Goal: Task Accomplishment & Management: Manage account settings

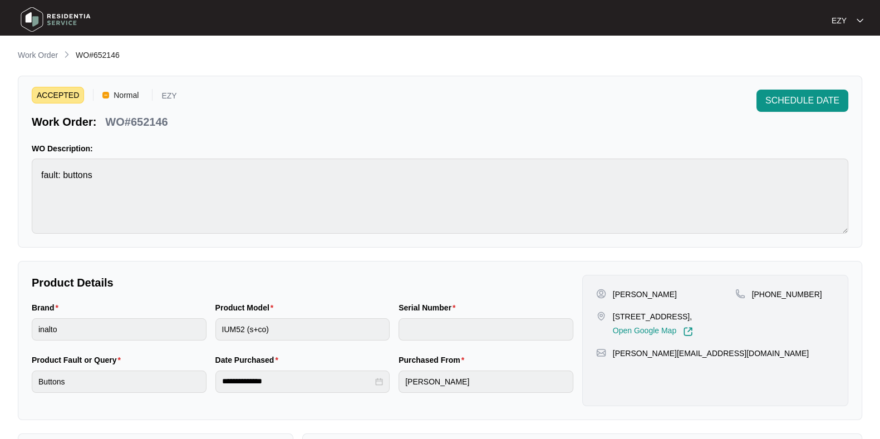
scroll to position [65, 0]
click at [36, 53] on p "Work Order" at bounding box center [38, 55] width 40 height 11
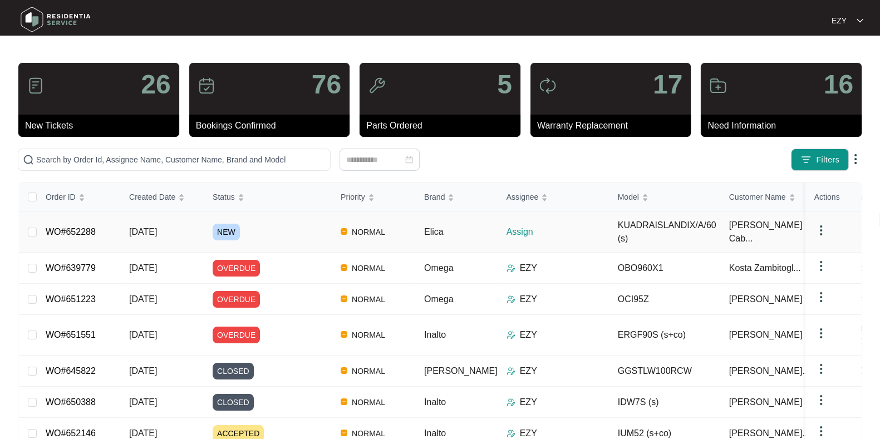
click at [278, 239] on div "NEW" at bounding box center [272, 232] width 119 height 17
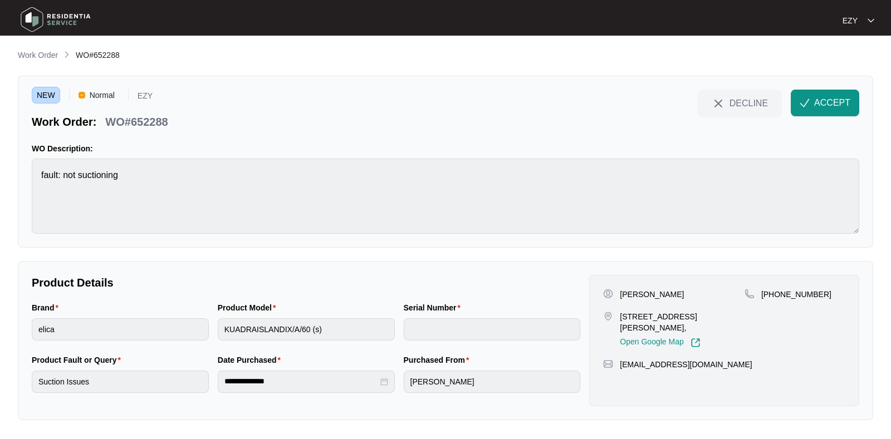
click at [132, 121] on p "WO#652288" at bounding box center [136, 122] width 62 height 16
copy div "WO#652288 DECLINE ACCEPT"
click at [192, 155] on div "WO Description: fault: not suctioning" at bounding box center [445, 188] width 827 height 91
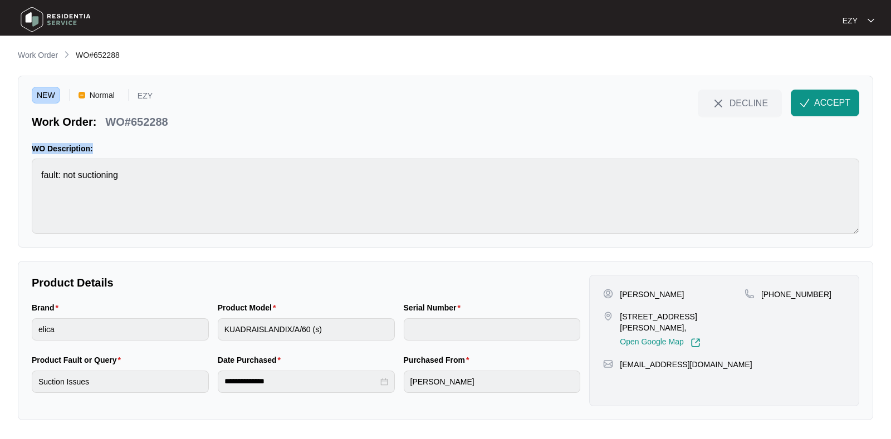
click at [192, 155] on div "WO Description: fault: not suctioning" at bounding box center [445, 188] width 827 height 91
click at [635, 292] on p "[PERSON_NAME]" at bounding box center [652, 294] width 64 height 11
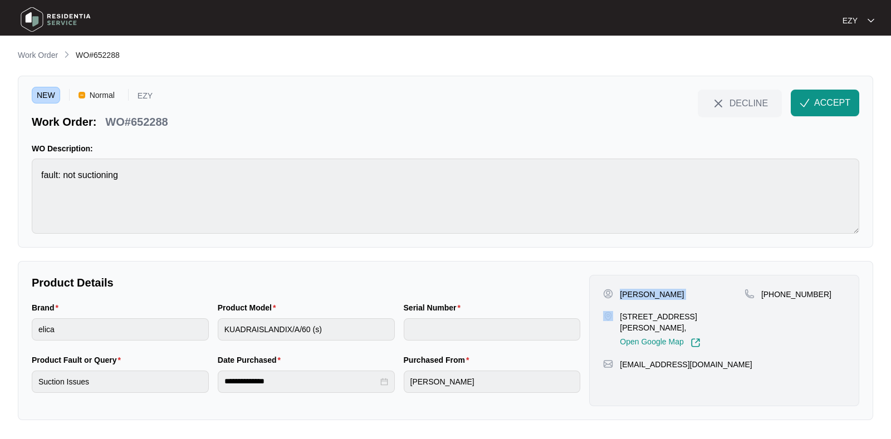
copy p "[PERSON_NAME]"
click at [641, 318] on p "[STREET_ADDRESS][PERSON_NAME]," at bounding box center [682, 322] width 125 height 22
copy p "[STREET_ADDRESS][PERSON_NAME],"
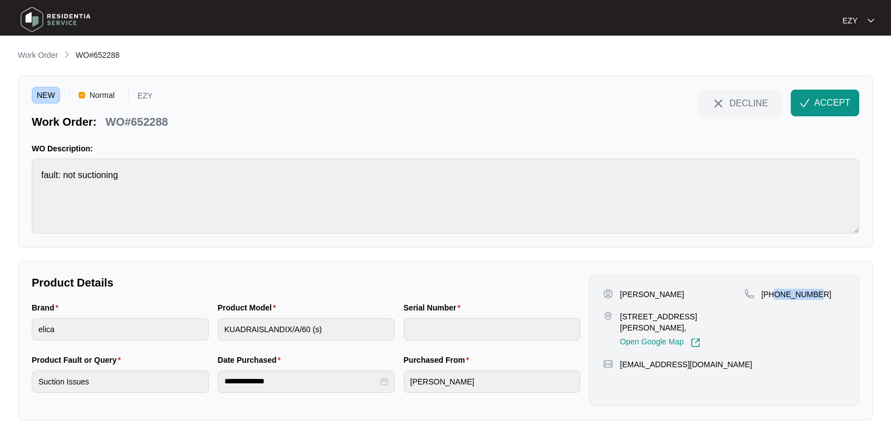
drag, startPoint x: 844, startPoint y: 295, endPoint x: 773, endPoint y: 316, distance: 74.2
click at [773, 316] on div "[PHONE_NUMBER]" at bounding box center [794, 318] width 101 height 59
copy p "412410466"
click at [826, 98] on span "ACCEPT" at bounding box center [832, 102] width 36 height 13
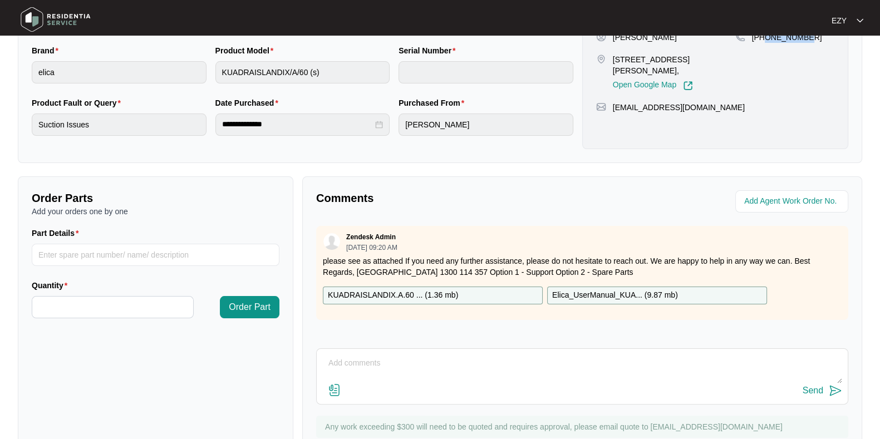
scroll to position [298, 0]
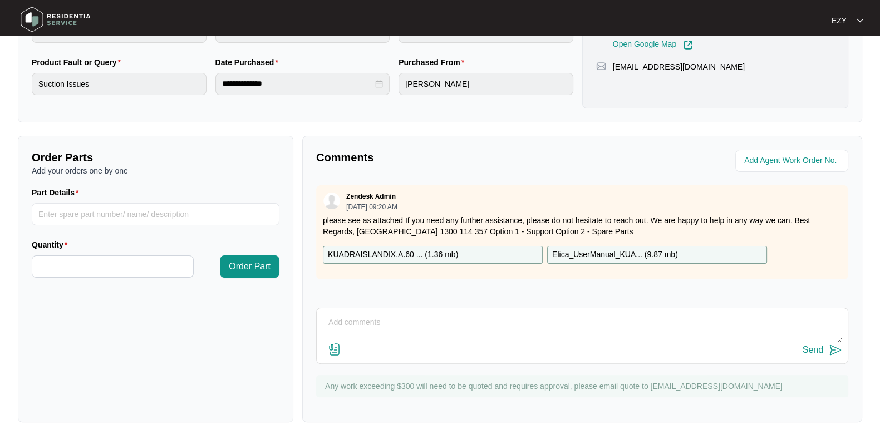
click at [424, 249] on p "KUADRAISLANDIX.A.60 ... ( 1.36 mb )" at bounding box center [393, 255] width 130 height 12
click at [610, 252] on p "Elica_UserManual_KUA... ( 9.87 mb )" at bounding box center [615, 255] width 126 height 12
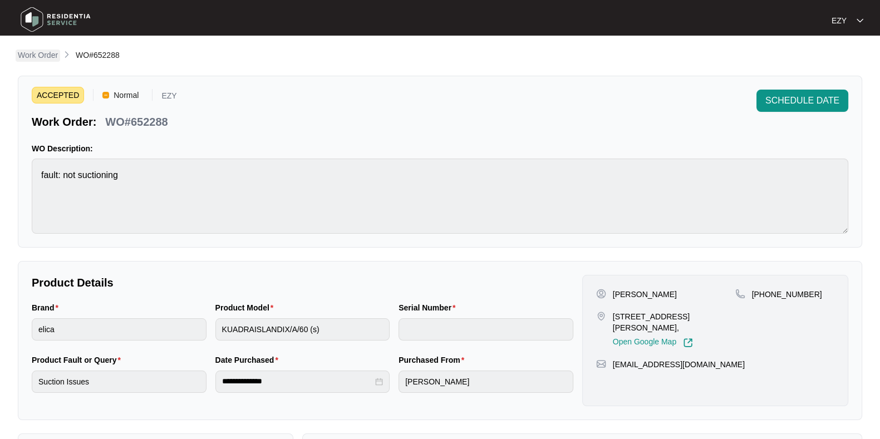
click at [39, 55] on p "Work Order" at bounding box center [38, 55] width 40 height 11
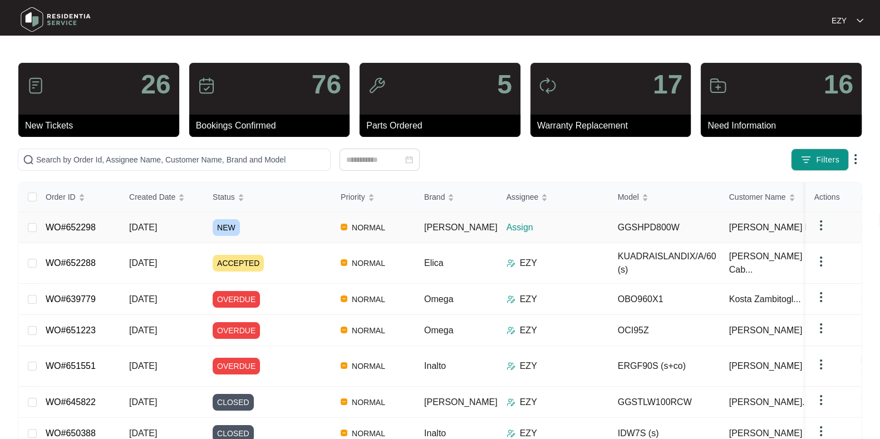
click at [300, 232] on div "NEW" at bounding box center [272, 227] width 119 height 17
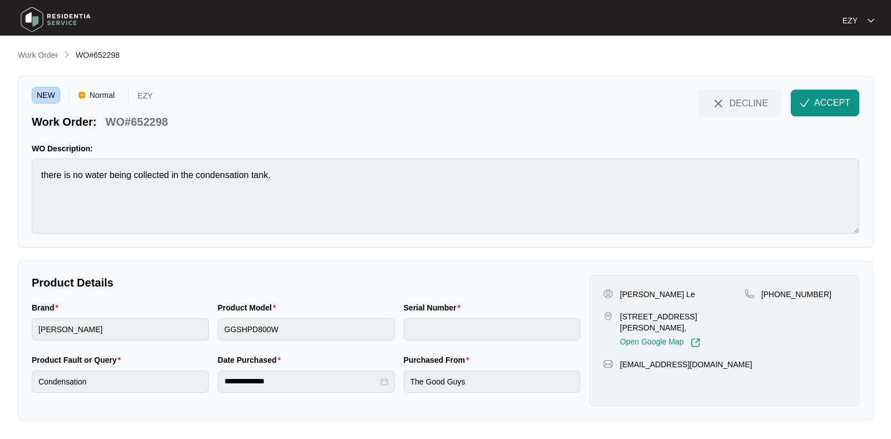
click at [136, 114] on p "WO#652298" at bounding box center [136, 122] width 62 height 16
copy div "WO#652298 DECLINE ACCEPT"
click at [630, 289] on p "[PERSON_NAME] Le" at bounding box center [657, 294] width 75 height 11
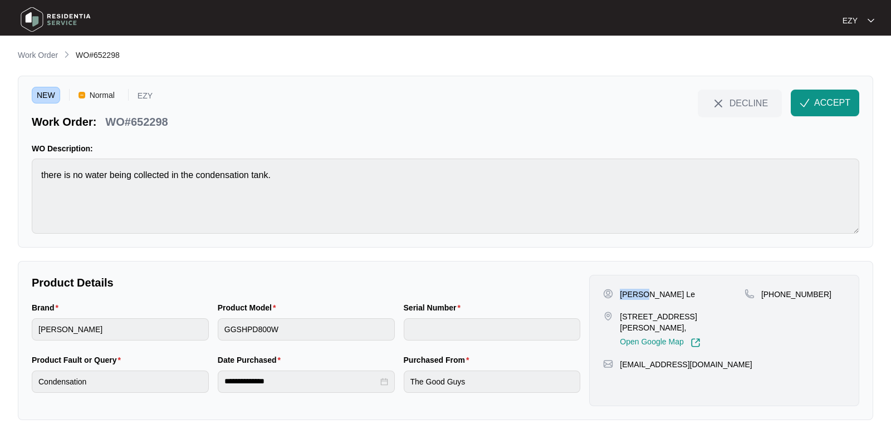
click at [630, 289] on p "[PERSON_NAME] Le" at bounding box center [657, 294] width 75 height 11
copy p "[PERSON_NAME] Le"
click at [643, 312] on p "[STREET_ADDRESS][PERSON_NAME]," at bounding box center [682, 322] width 125 height 22
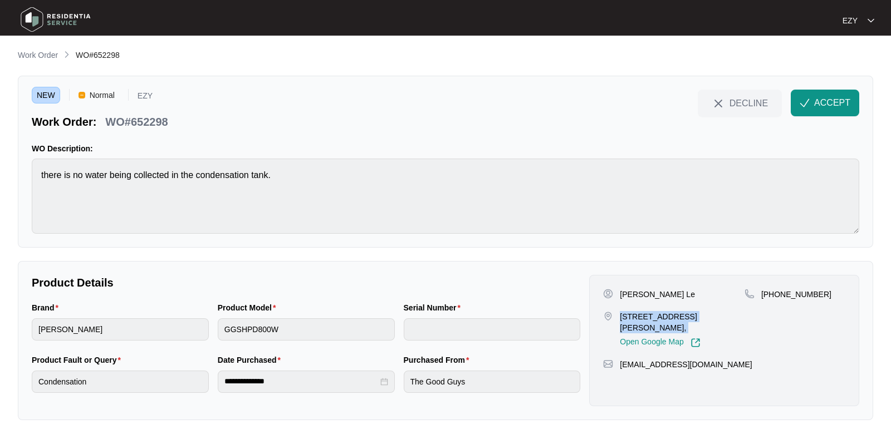
click at [643, 312] on p "[STREET_ADDRESS][PERSON_NAME]," at bounding box center [682, 322] width 125 height 22
copy p "[STREET_ADDRESS][PERSON_NAME],"
drag, startPoint x: 848, startPoint y: 302, endPoint x: 774, endPoint y: 303, distance: 74.6
click at [774, 303] on div "[PERSON_NAME] Le [STREET_ADDRESS][PERSON_NAME], Open Google Map [PHONE_NUMBER] …" at bounding box center [724, 340] width 270 height 131
copy p "409044457"
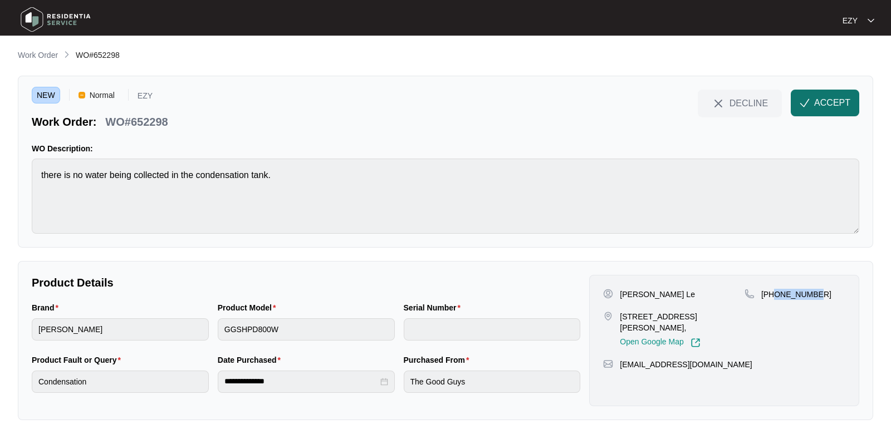
click at [824, 104] on span "ACCEPT" at bounding box center [832, 102] width 36 height 13
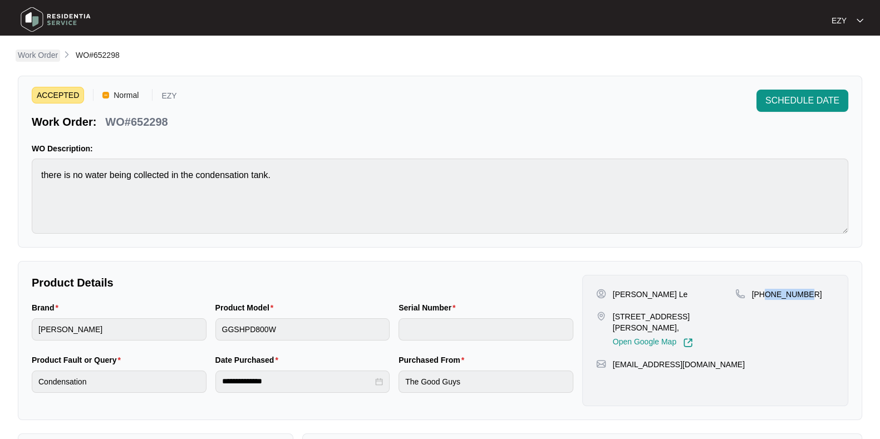
click at [45, 54] on p "Work Order" at bounding box center [38, 55] width 40 height 11
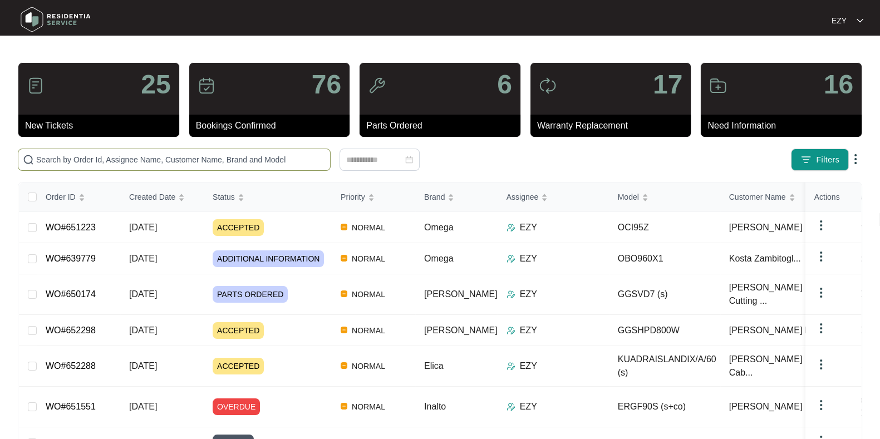
click at [201, 162] on input "text" at bounding box center [180, 160] width 289 height 12
paste input "651223"
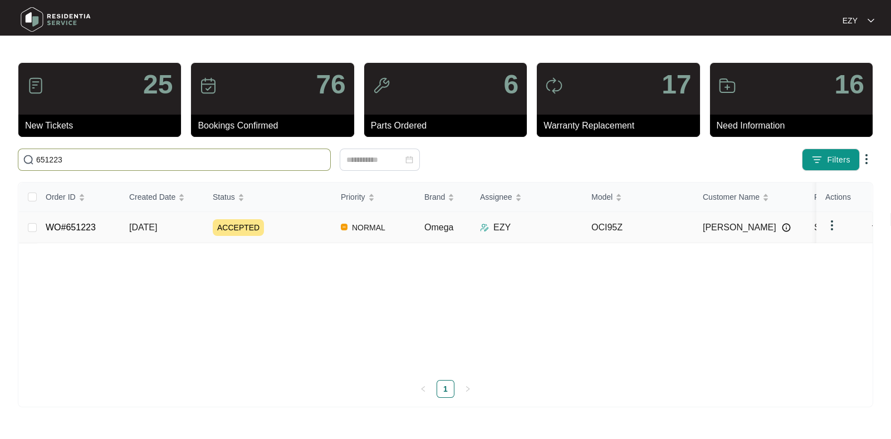
type input "651223"
click at [301, 229] on div "ACCEPTED" at bounding box center [272, 227] width 119 height 17
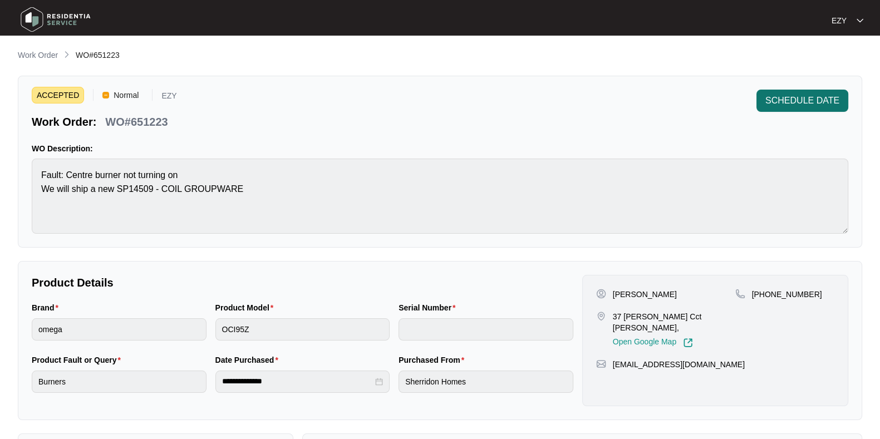
click at [820, 90] on button "SCHEDULE DATE" at bounding box center [803, 101] width 92 height 22
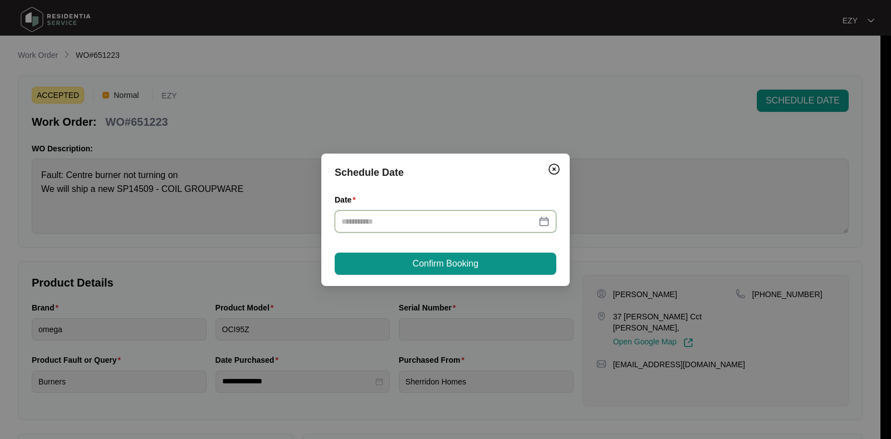
click at [398, 227] on input "Date" at bounding box center [438, 221] width 195 height 12
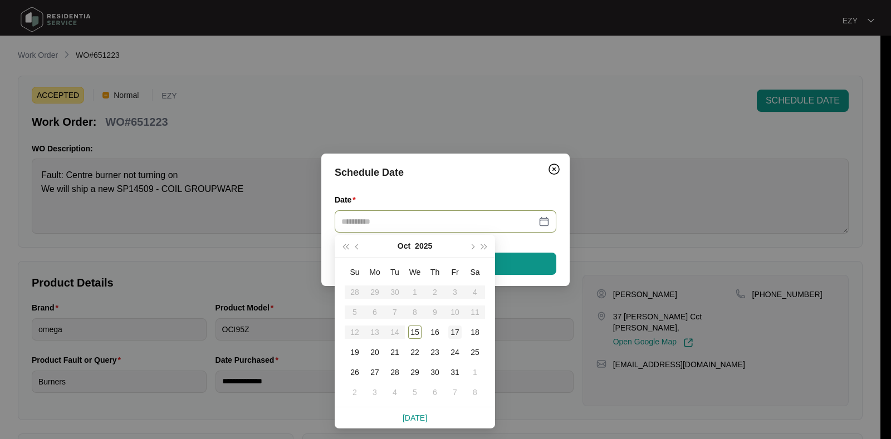
type input "**********"
click at [456, 328] on div "17" at bounding box center [454, 332] width 13 height 13
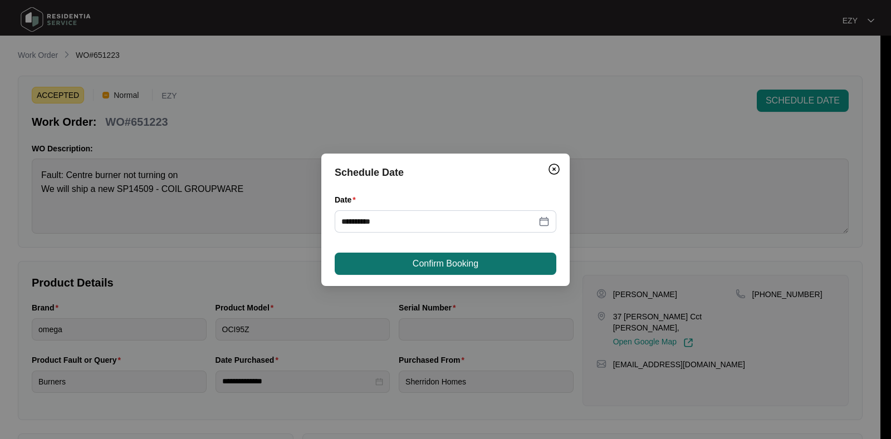
click at [429, 260] on span "Confirm Booking" at bounding box center [445, 263] width 66 height 13
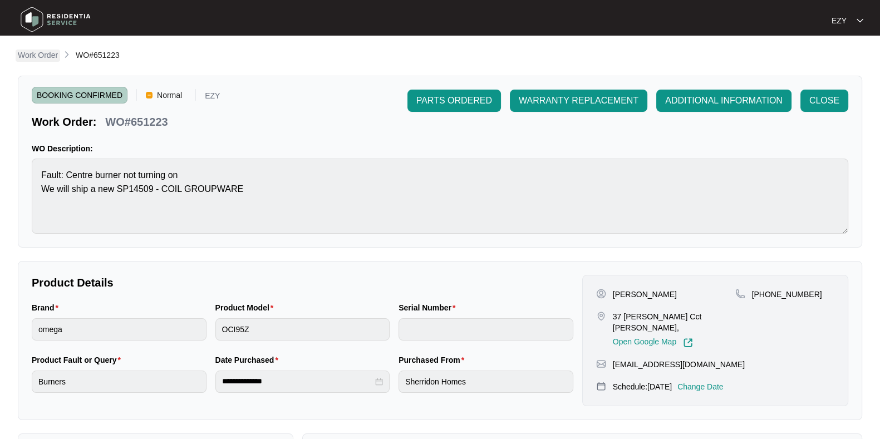
click at [40, 52] on p "Work Order" at bounding box center [38, 55] width 40 height 11
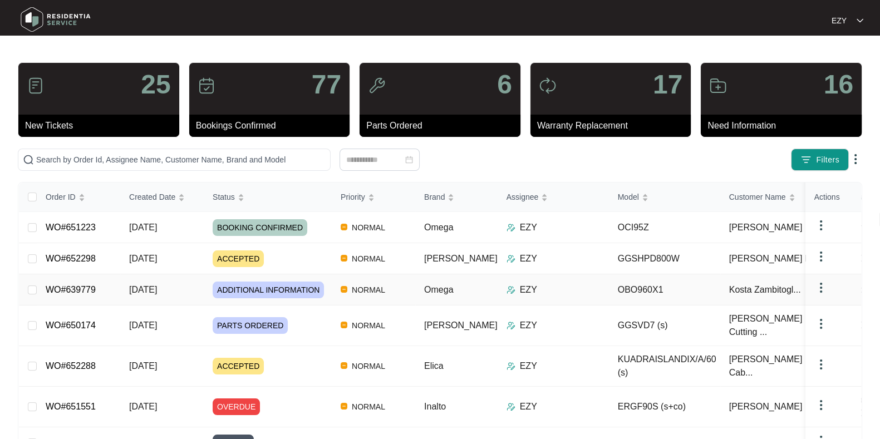
scroll to position [152, 0]
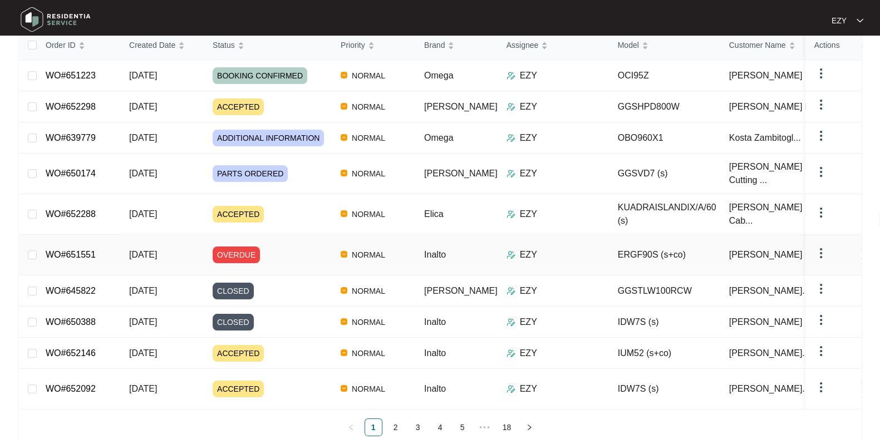
click at [289, 247] on div "OVERDUE" at bounding box center [272, 255] width 119 height 17
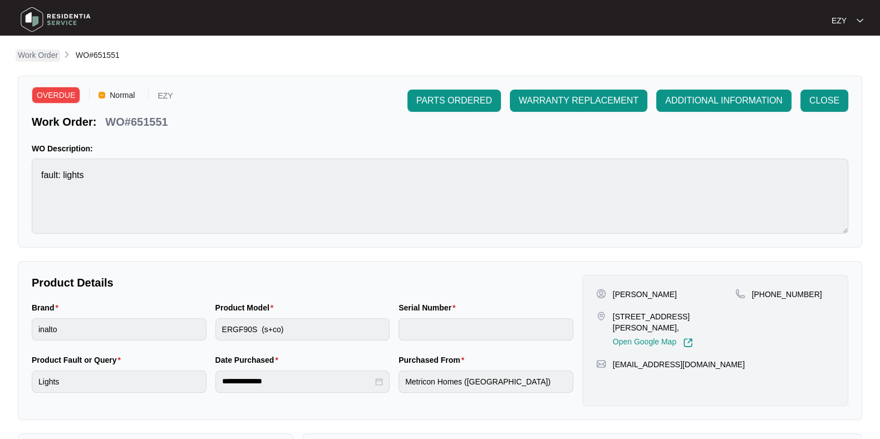
click at [32, 57] on p "Work Order" at bounding box center [38, 55] width 40 height 11
